Goal: Find contact information: Find contact information

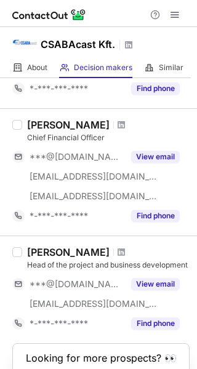
scroll to position [246, 0]
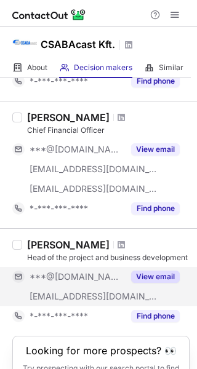
click at [153, 276] on button "View email" at bounding box center [155, 277] width 49 height 12
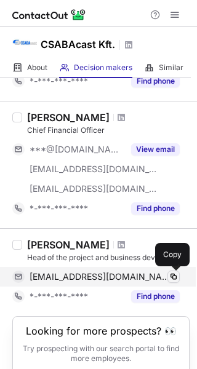
click at [170, 278] on span at bounding box center [174, 277] width 10 height 10
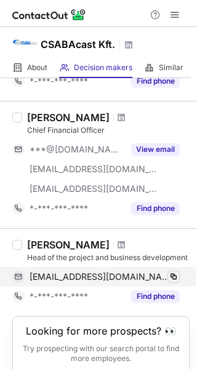
click at [170, 278] on span at bounding box center [174, 277] width 10 height 10
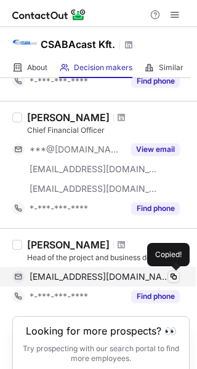
click at [170, 278] on span at bounding box center [174, 277] width 10 height 10
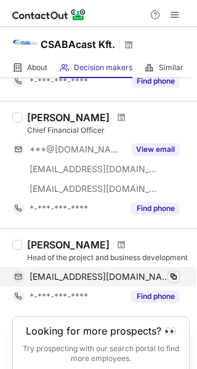
click at [170, 278] on span at bounding box center [174, 277] width 10 height 10
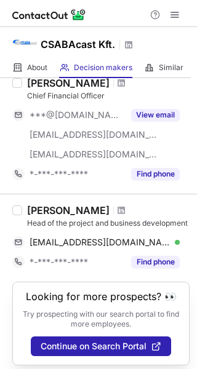
scroll to position [287, 0]
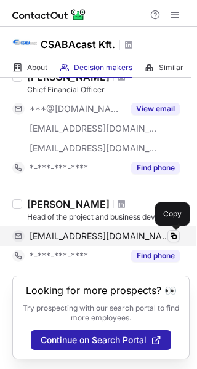
click at [172, 235] on span at bounding box center [174, 236] width 10 height 10
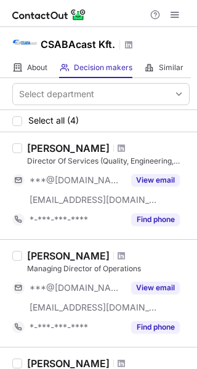
scroll to position [287, 0]
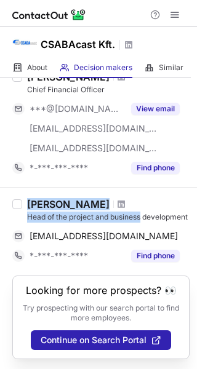
drag, startPoint x: 141, startPoint y: 216, endPoint x: 26, endPoint y: 206, distance: 115.5
click at [26, 206] on div "David Ats Head of the project and business development dawyd18@gmail.com Copy *…" at bounding box center [105, 232] width 167 height 68
copy div "David Ats Head of the project and business"
